Goal: Book appointment/travel/reservation

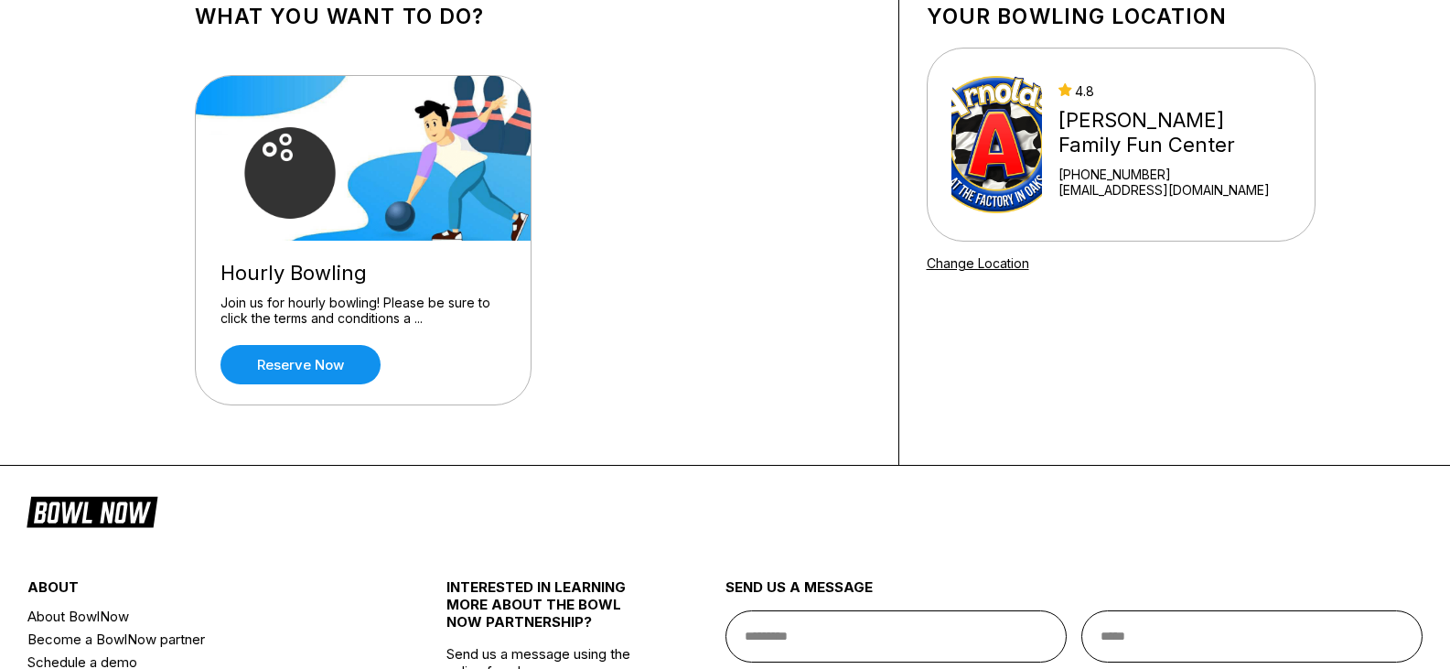
scroll to position [135, 0]
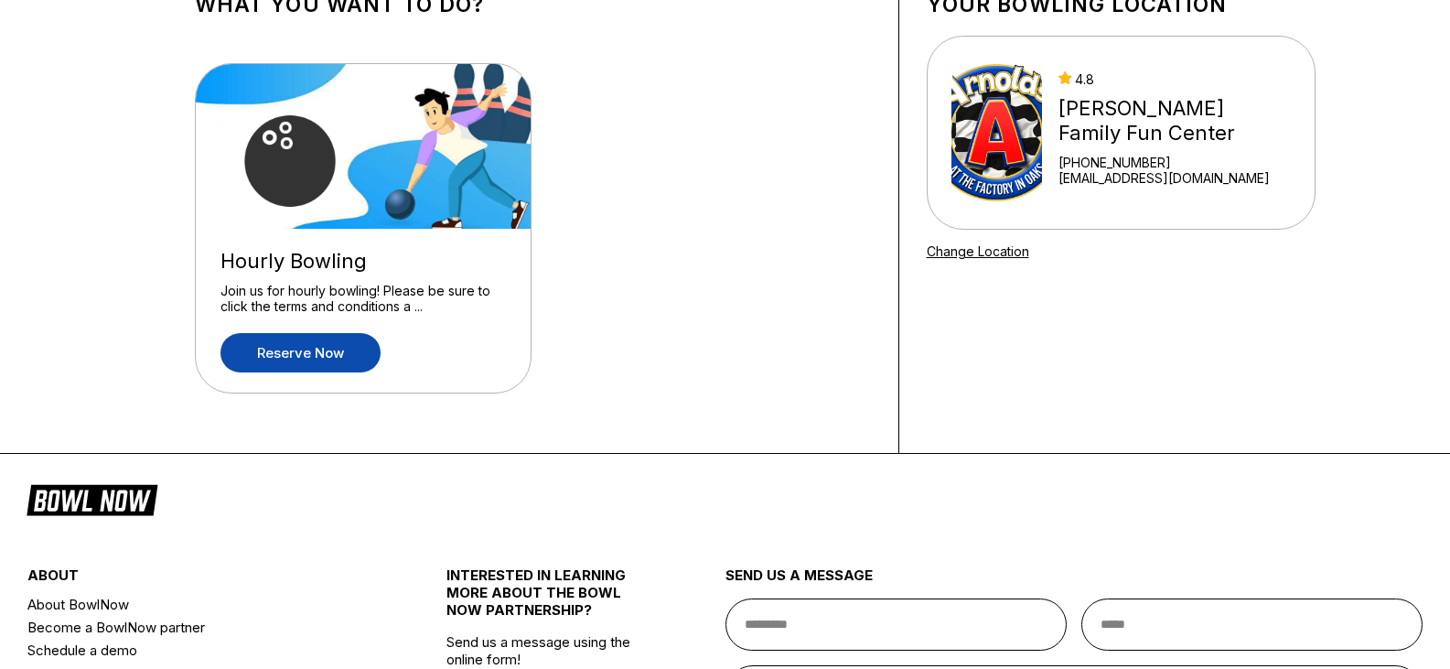
click at [320, 351] on link "Reserve now" at bounding box center [301, 352] width 160 height 39
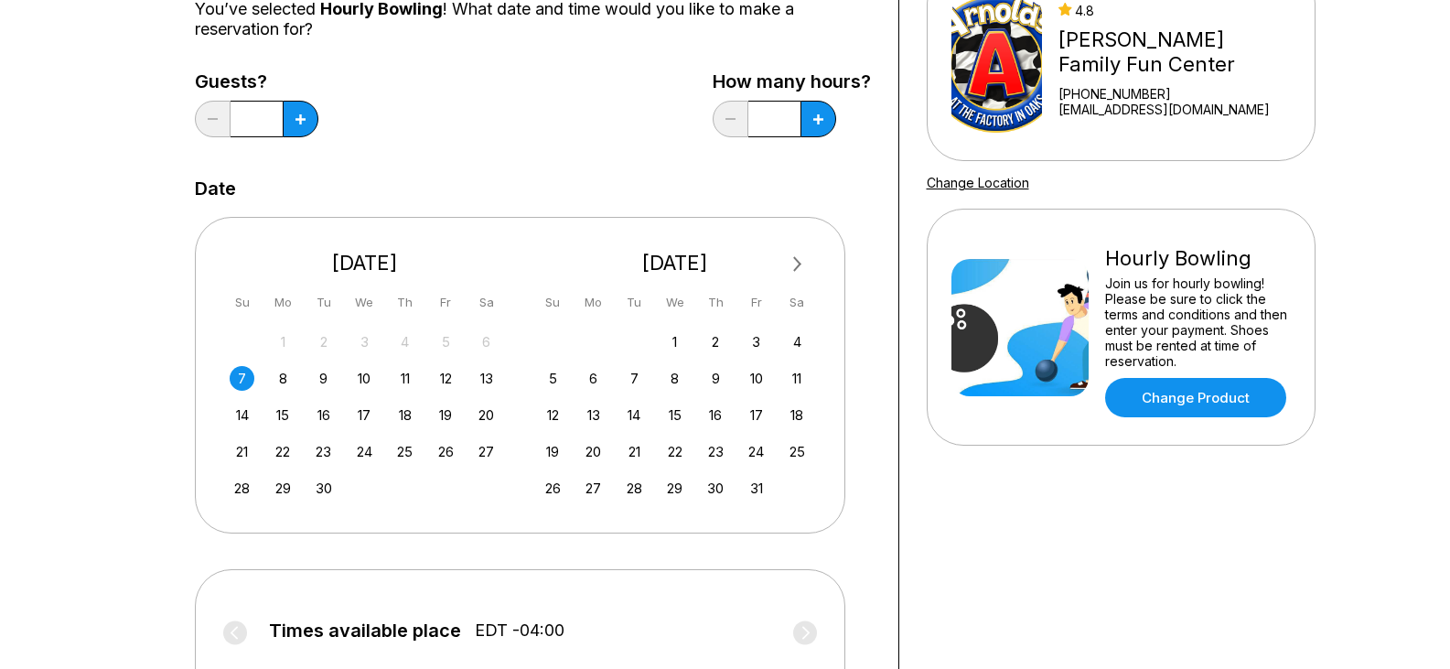
scroll to position [208, 0]
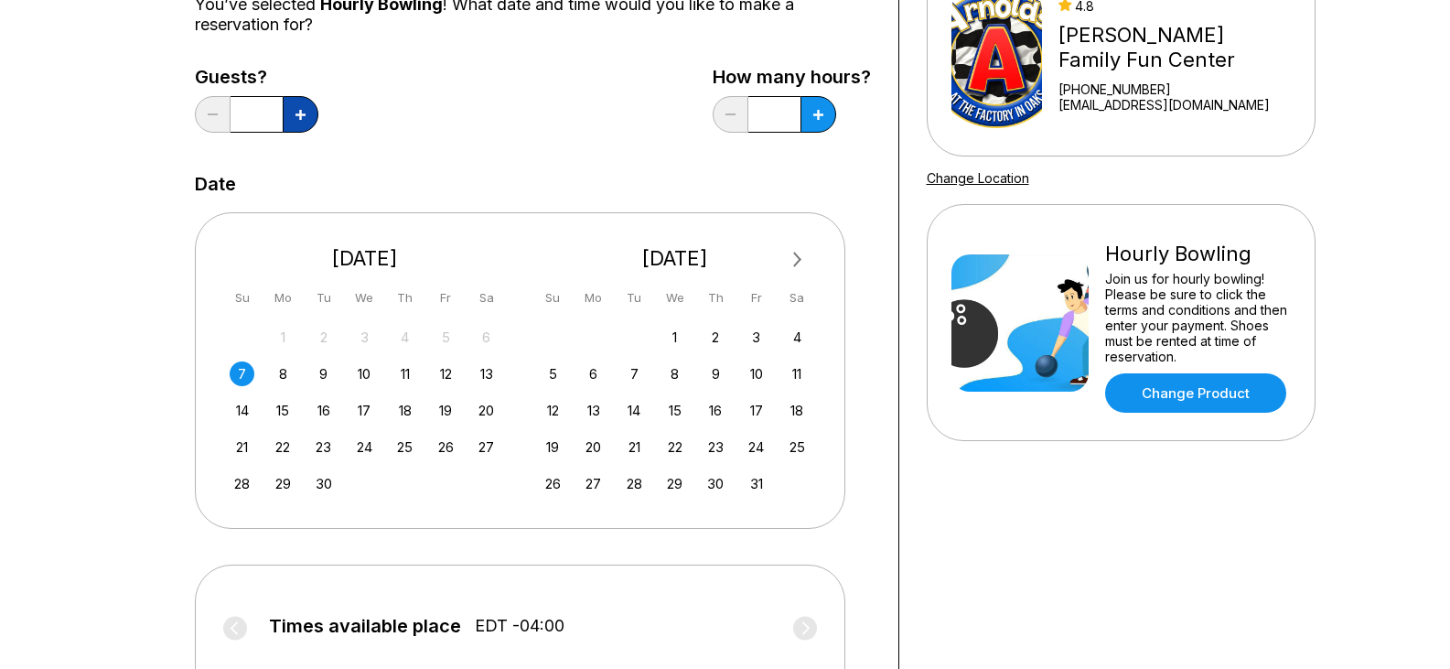
click at [289, 113] on button at bounding box center [301, 114] width 36 height 37
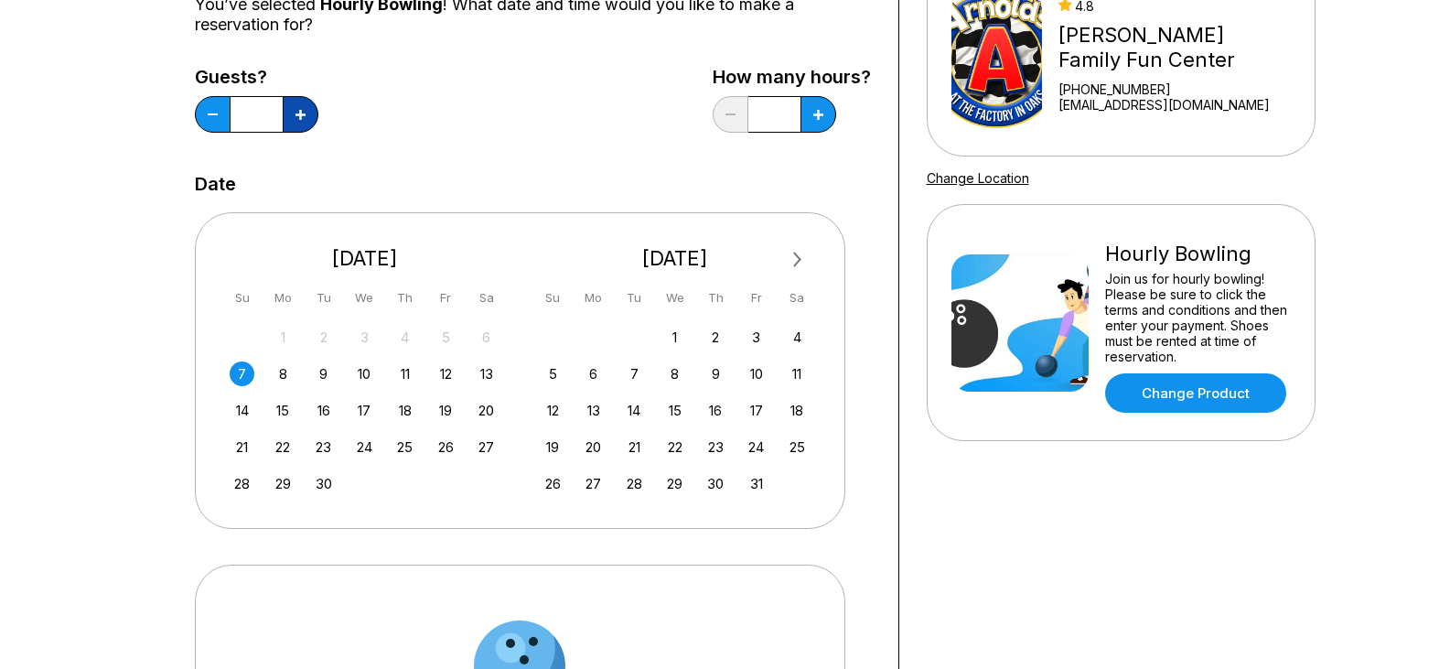
click at [289, 113] on button at bounding box center [301, 114] width 36 height 37
type input "*"
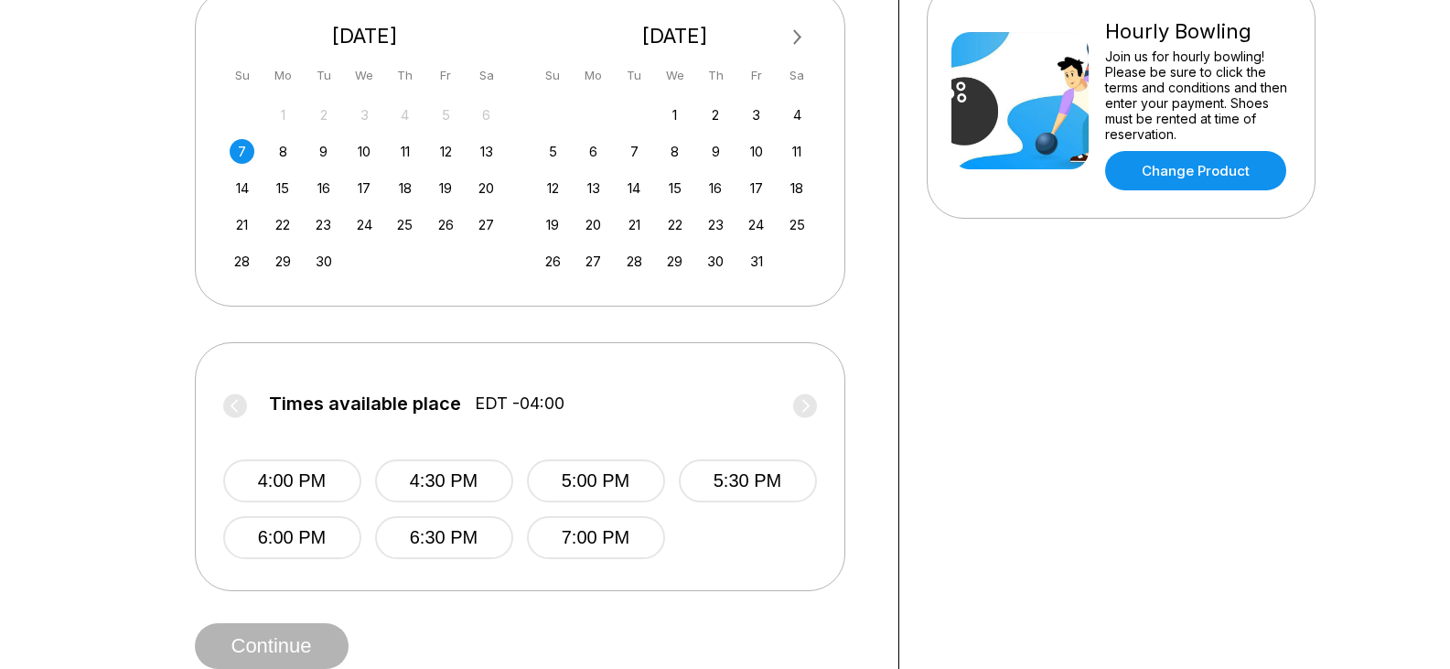
scroll to position [441, 0]
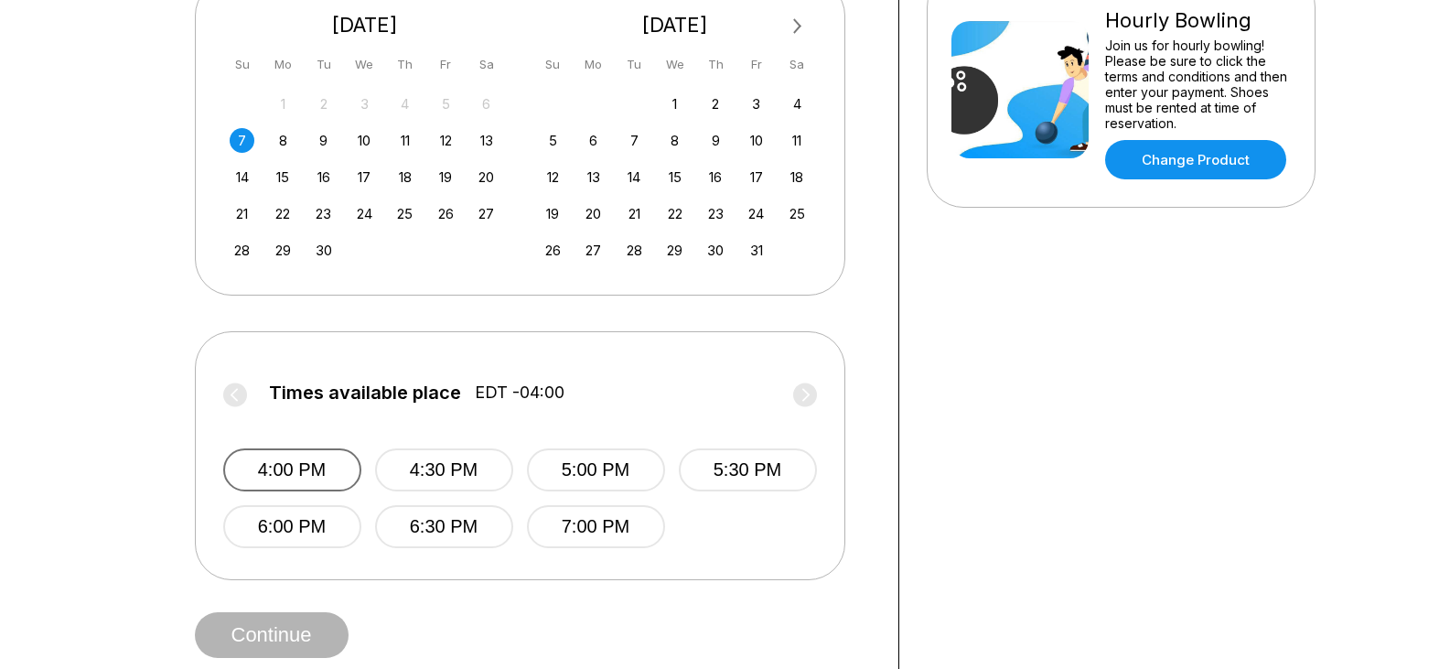
click at [283, 466] on button "4:00 PM" at bounding box center [292, 469] width 138 height 43
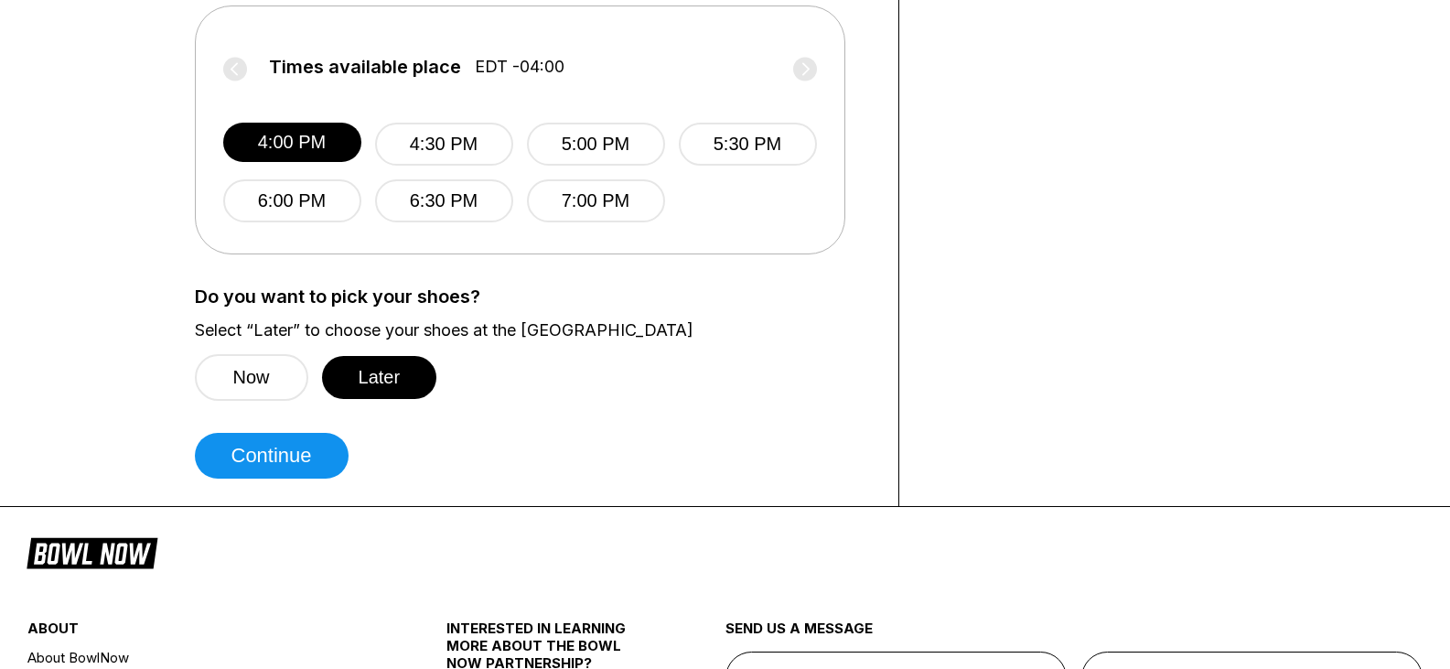
scroll to position [881, 0]
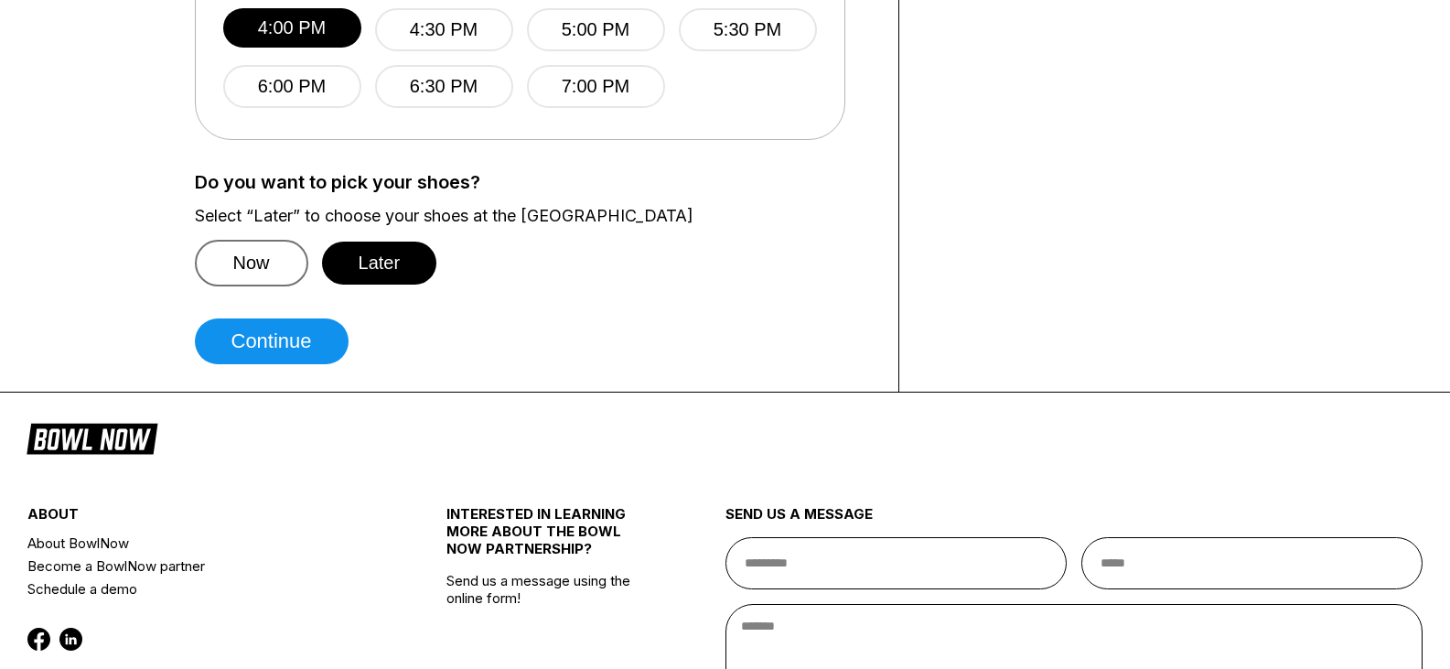
click at [262, 277] on button "Now" at bounding box center [251, 263] width 113 height 47
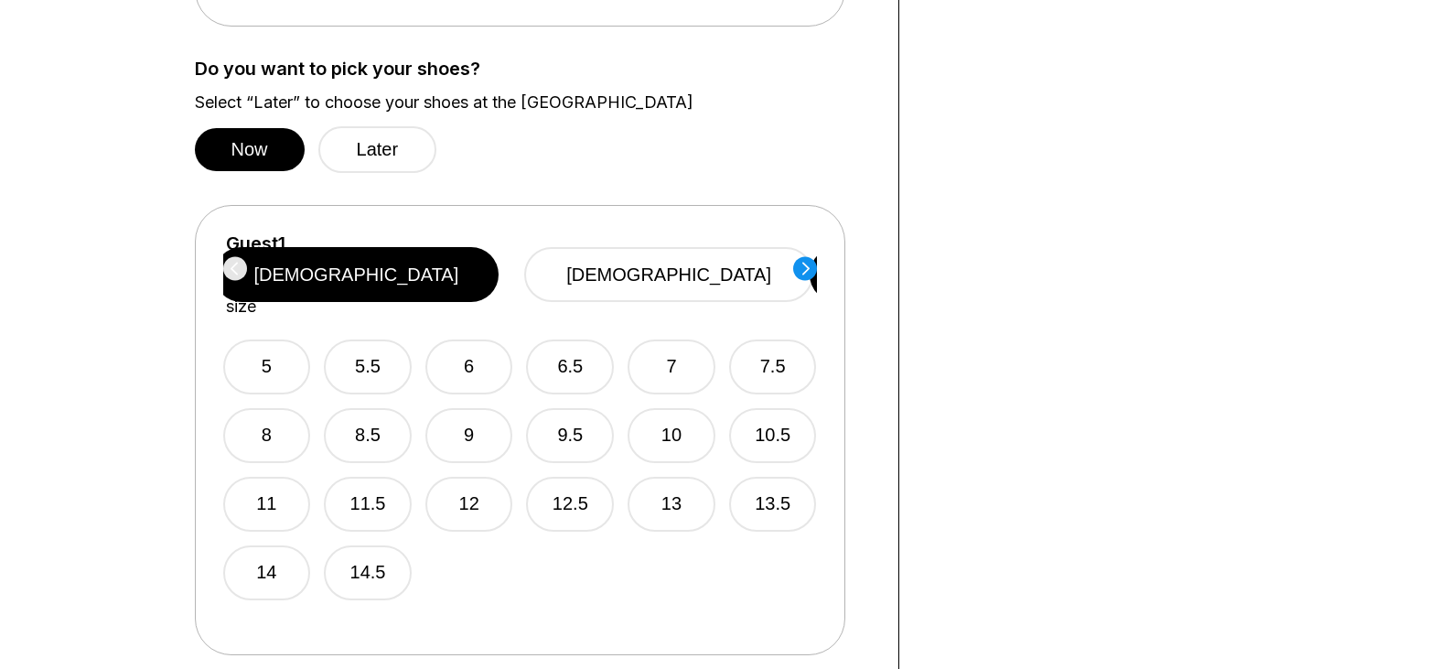
scroll to position [1064, 0]
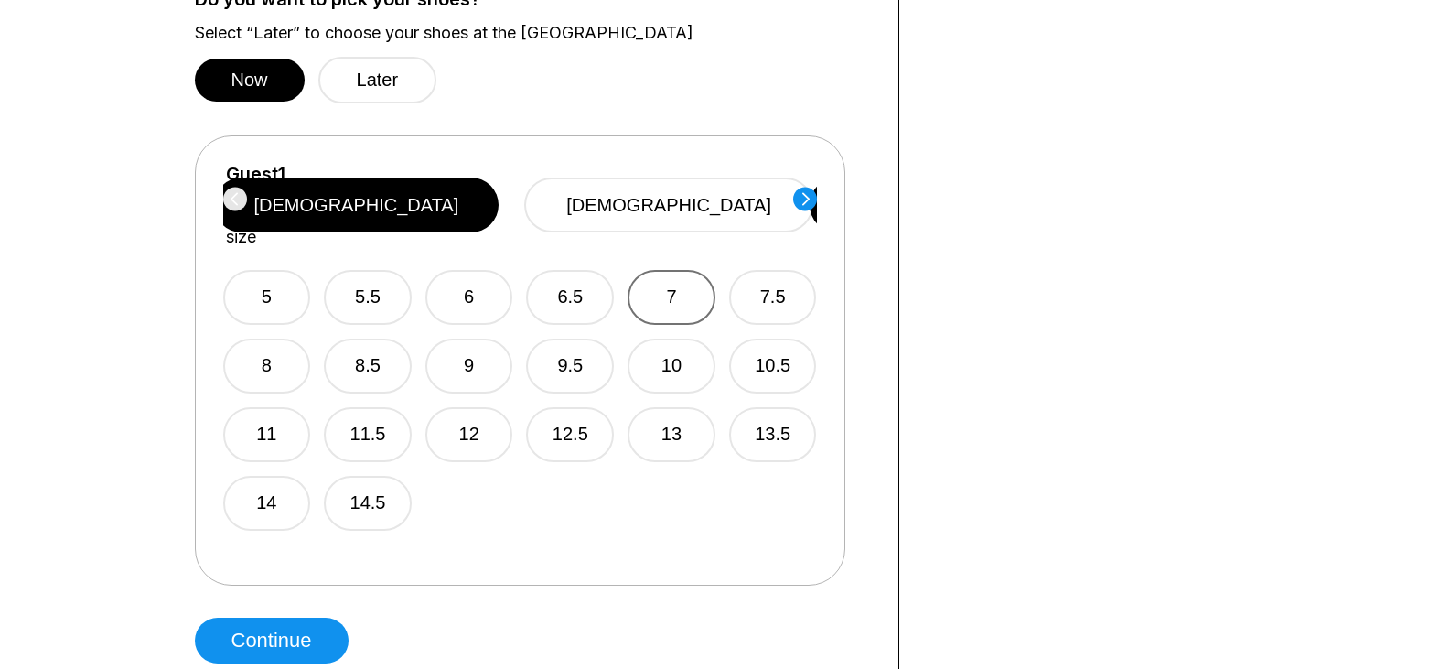
click at [670, 278] on button "7" at bounding box center [672, 297] width 88 height 55
click at [669, 350] on button "10" at bounding box center [672, 366] width 88 height 55
click at [671, 285] on button "7" at bounding box center [672, 297] width 88 height 55
click at [814, 195] on circle at bounding box center [805, 199] width 24 height 24
click at [646, 348] on button "10" at bounding box center [672, 366] width 88 height 55
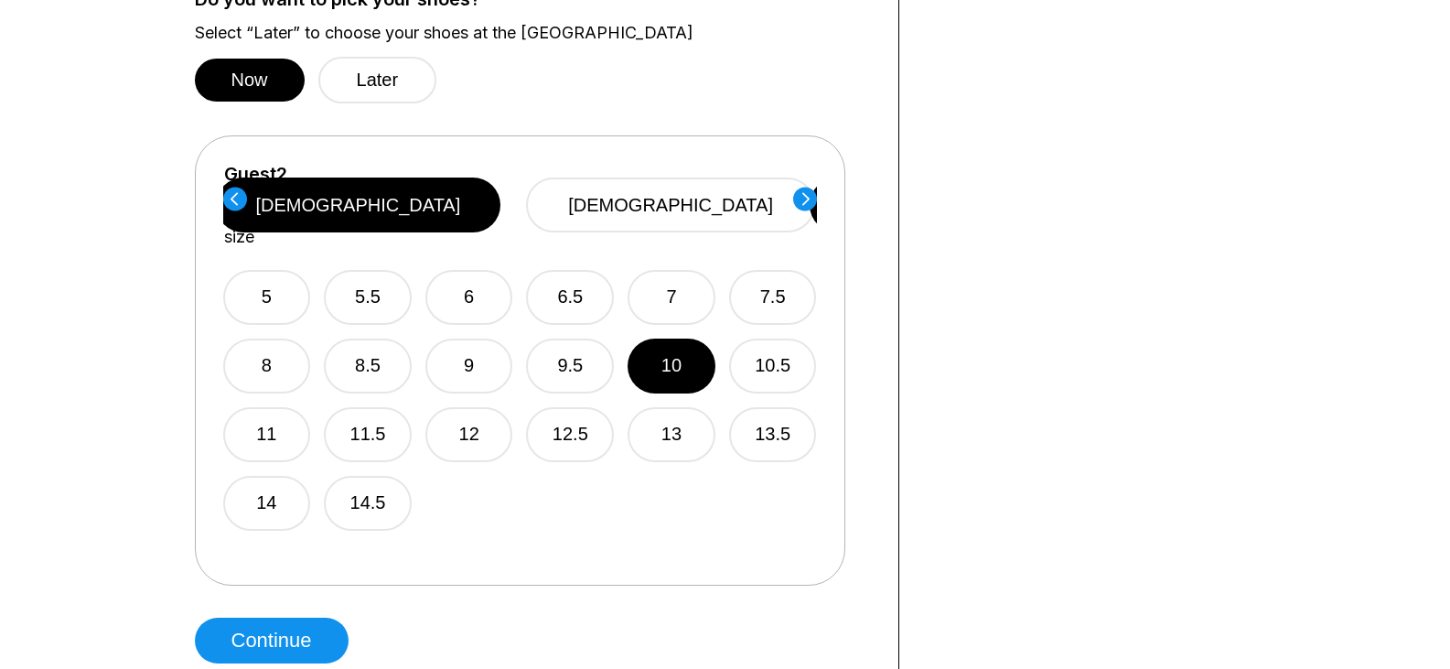
click at [813, 196] on circle at bounding box center [805, 199] width 24 height 24
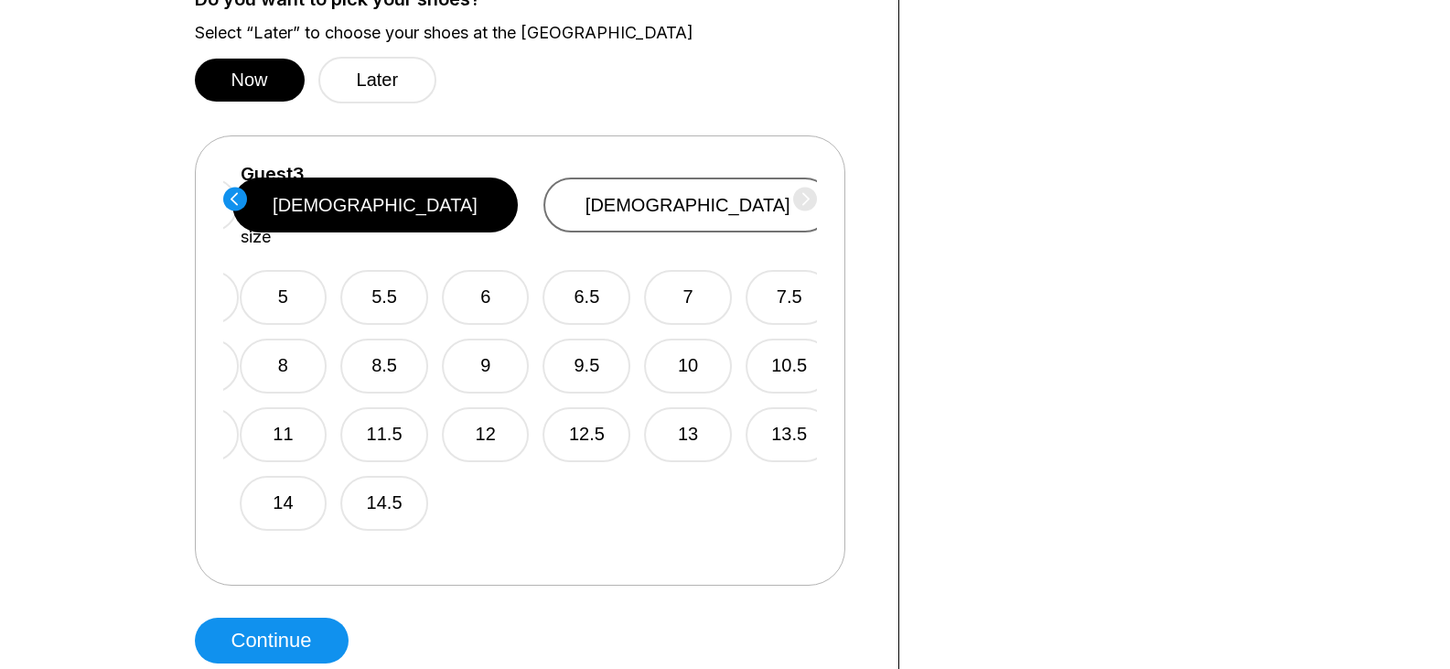
click at [717, 199] on button "[DEMOGRAPHIC_DATA]" at bounding box center [688, 205] width 289 height 55
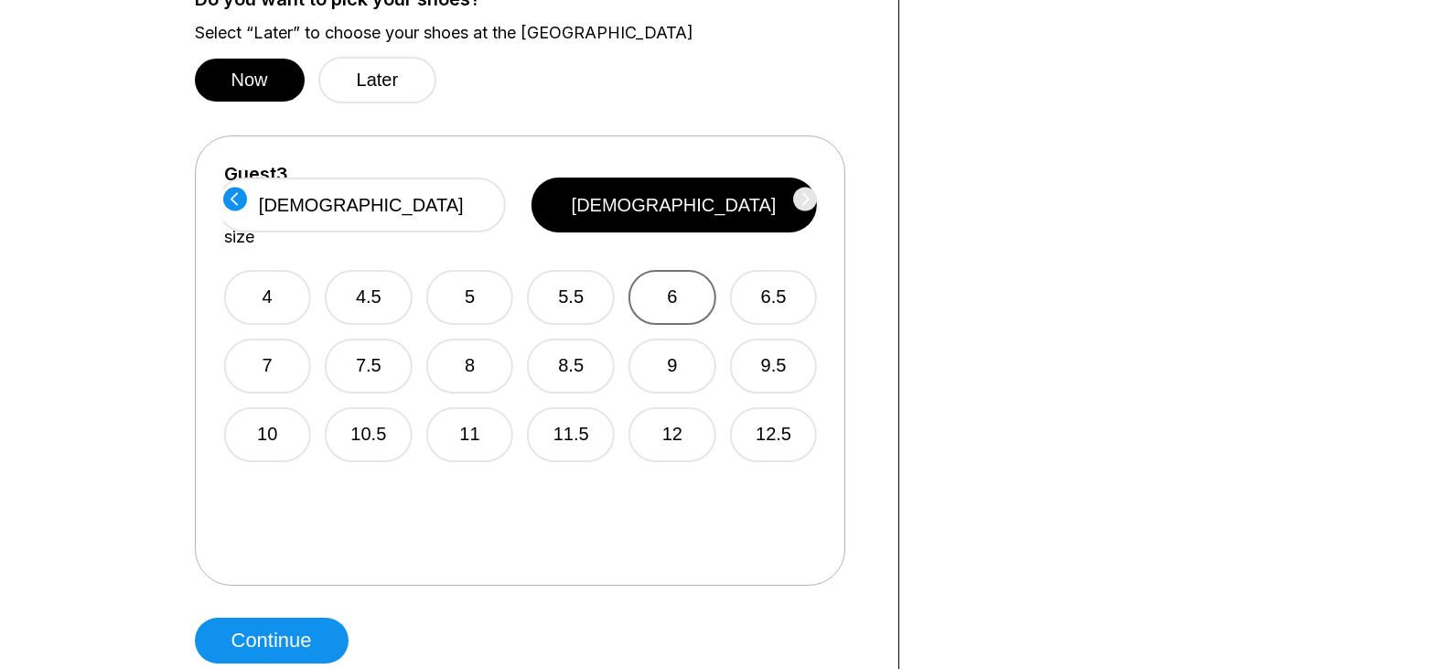
click at [693, 284] on button "6" at bounding box center [673, 297] width 88 height 55
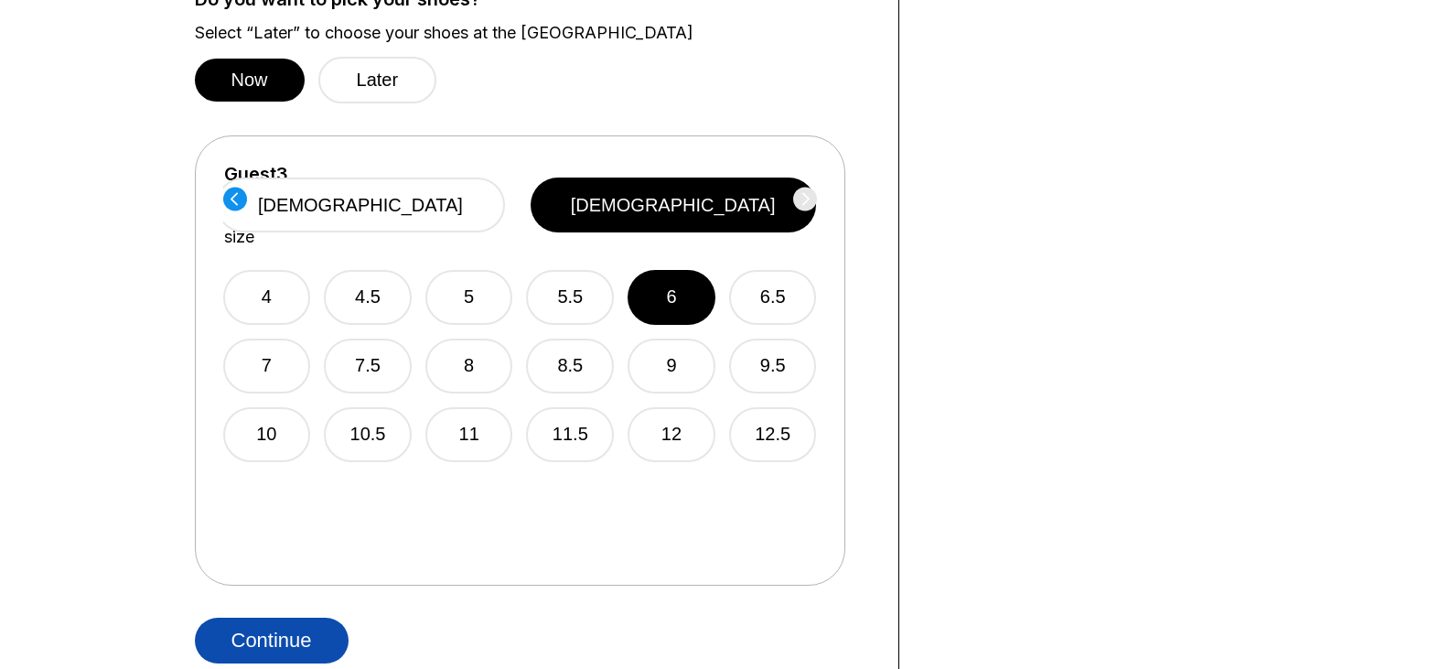
click at [290, 638] on button "Continue" at bounding box center [272, 641] width 154 height 46
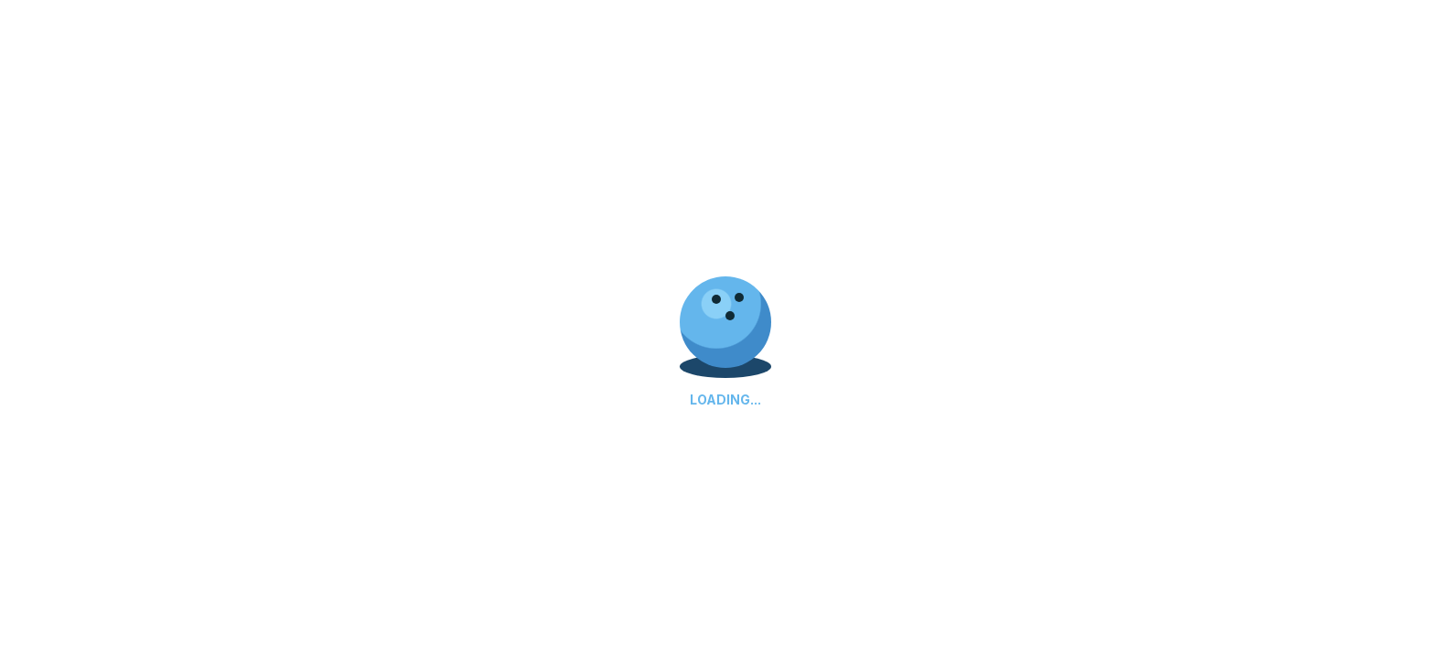
select select "**"
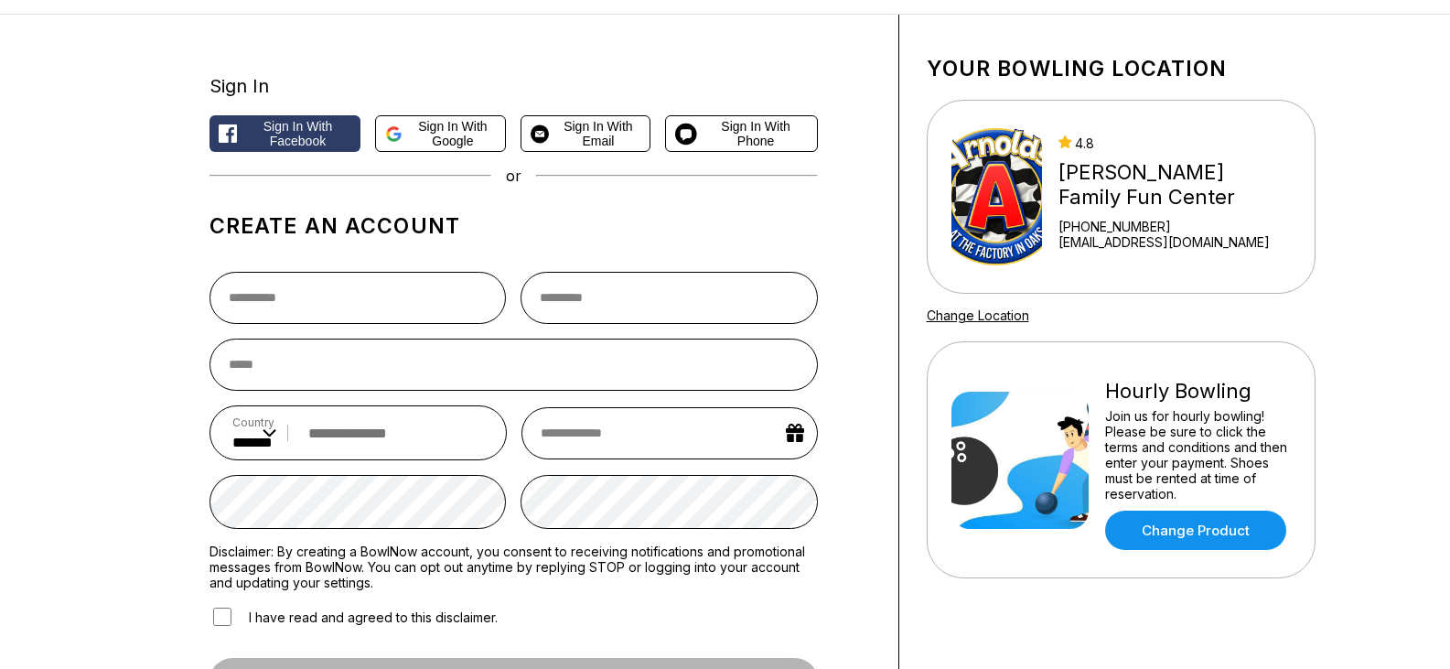
scroll to position [183, 0]
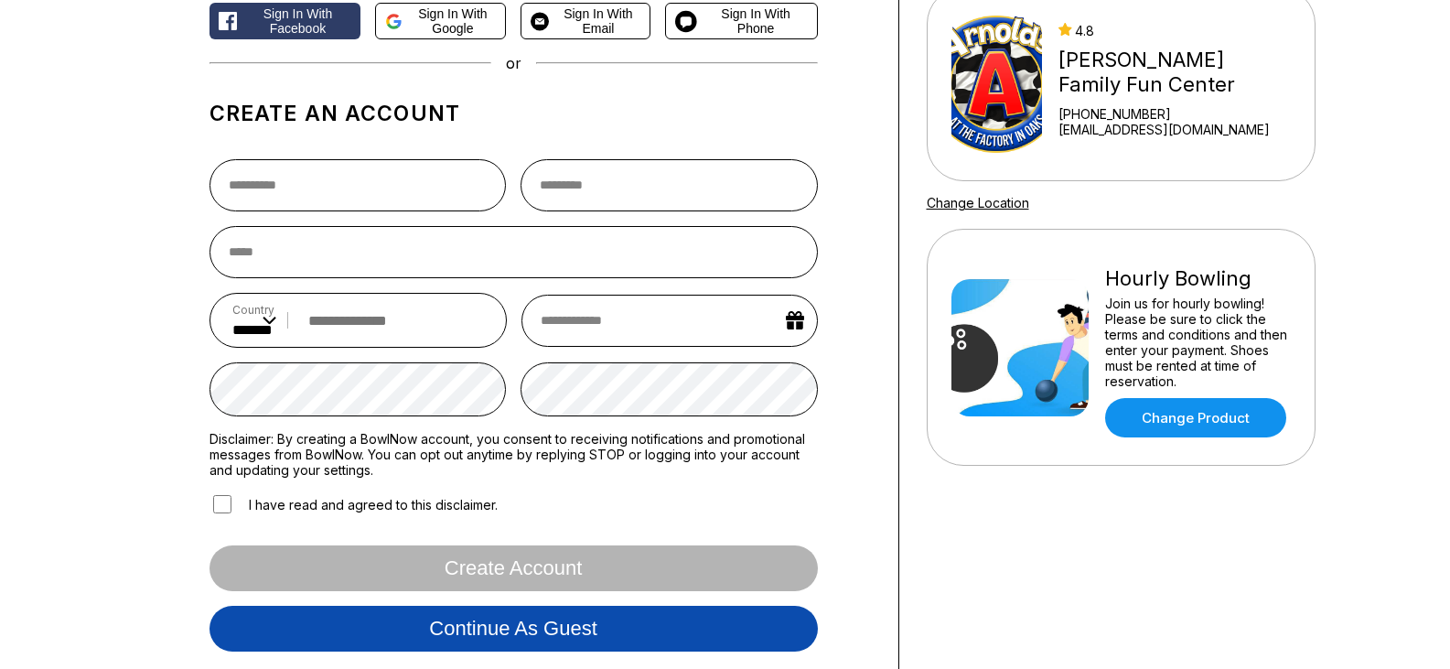
click at [651, 639] on button "Continue as guest" at bounding box center [514, 629] width 609 height 46
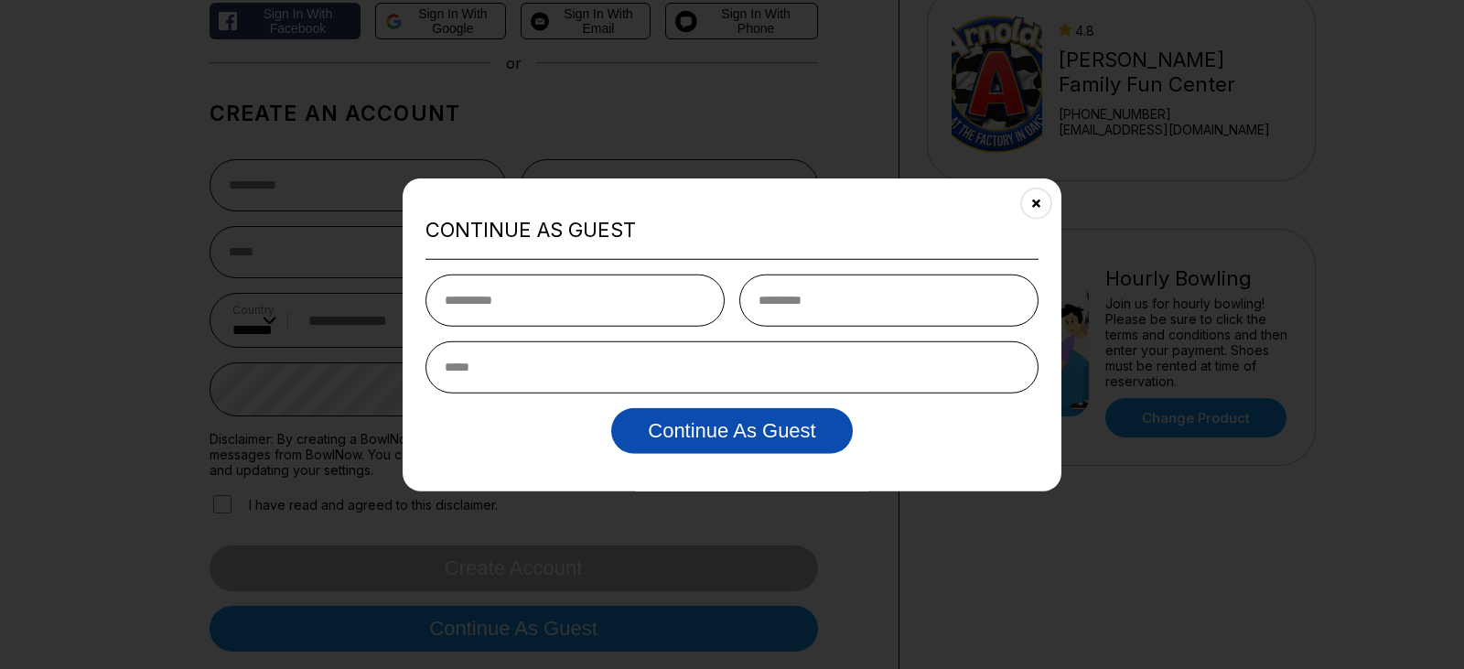
click at [807, 442] on button "Continue as Guest" at bounding box center [731, 431] width 241 height 46
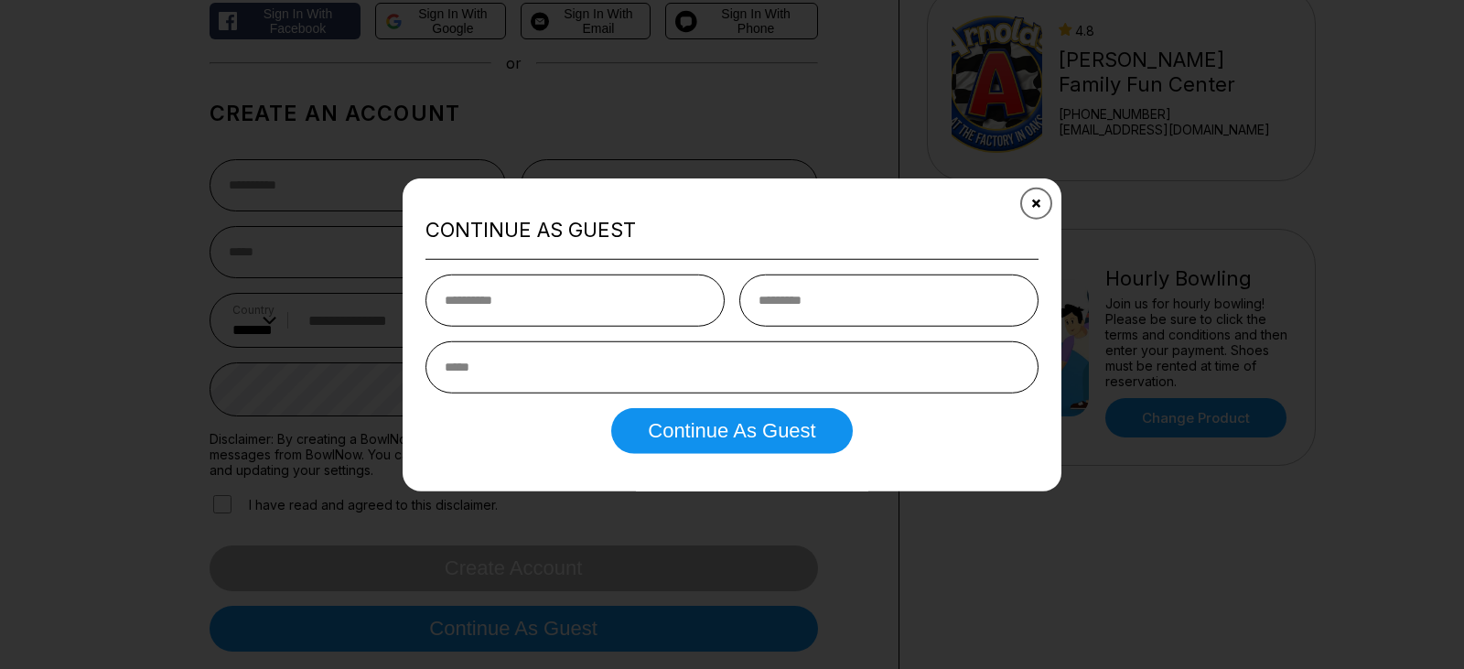
click at [1025, 208] on button "Close" at bounding box center [1036, 202] width 45 height 45
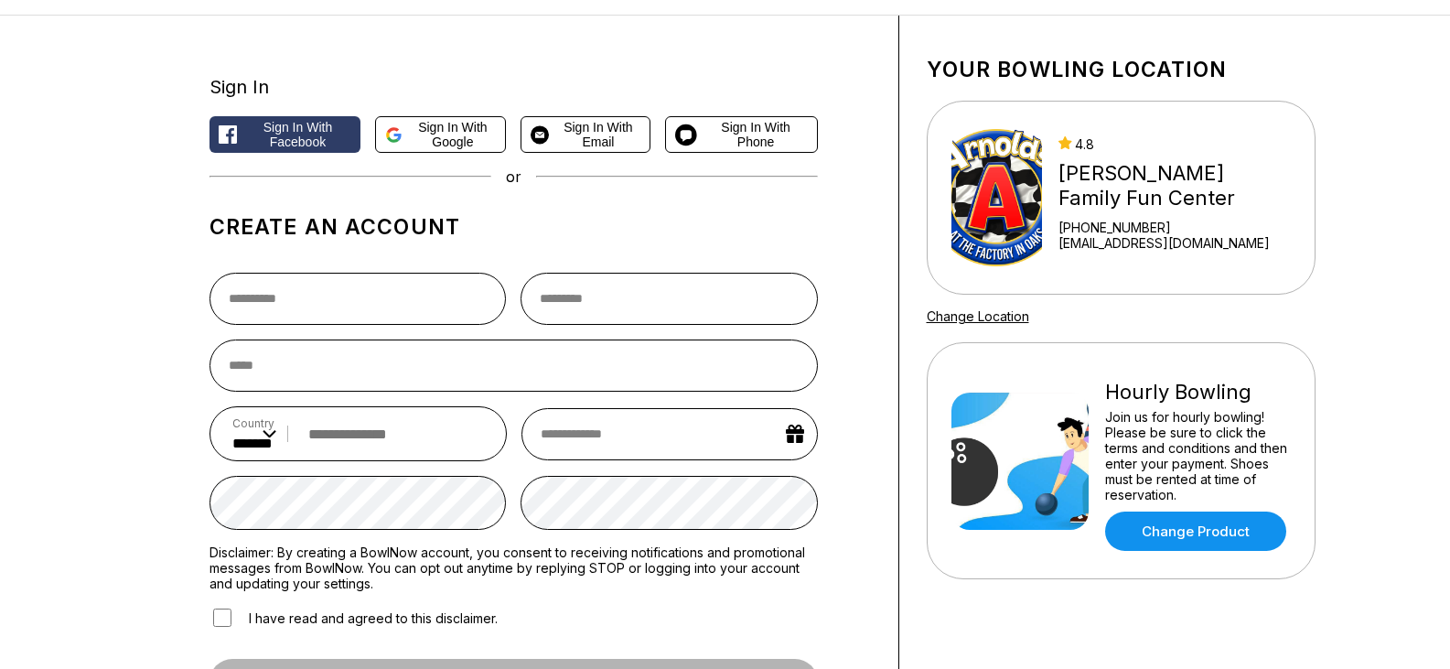
scroll to position [0, 0]
